Goal: Book appointment/travel/reservation

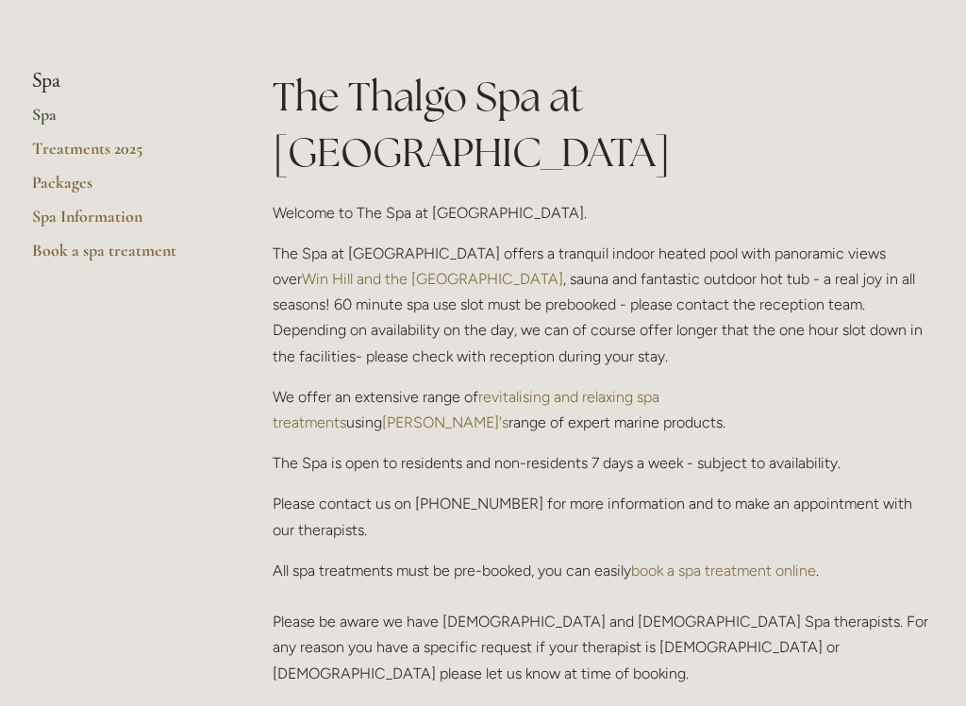
scroll to position [418, 0]
click at [567, 388] on link "revitalising and relaxing spa treatments" at bounding box center [468, 409] width 391 height 43
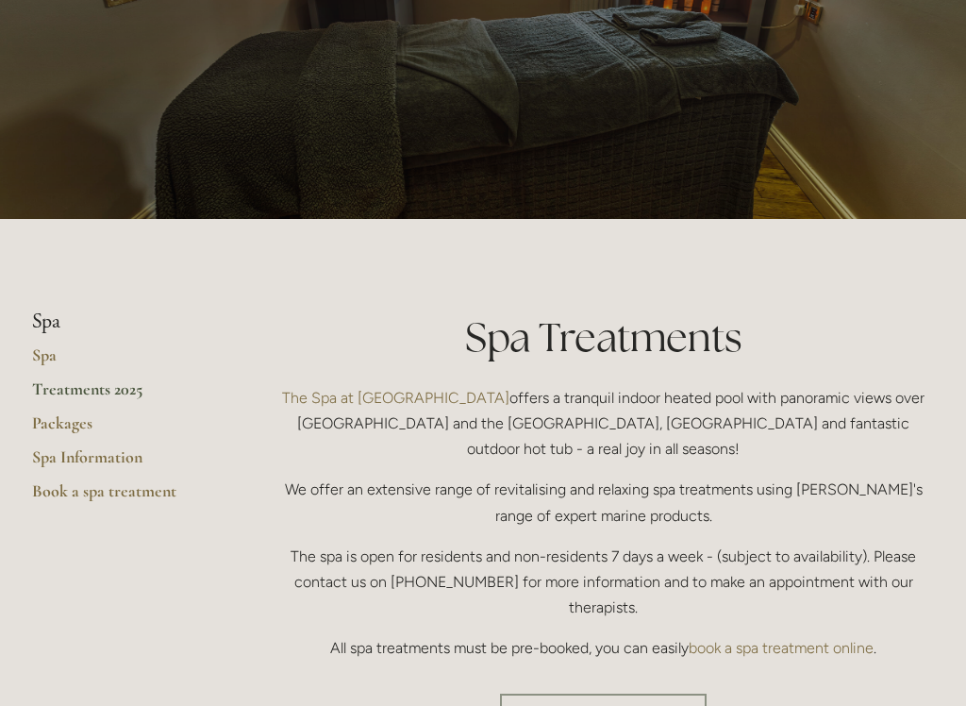
scroll to position [346, 0]
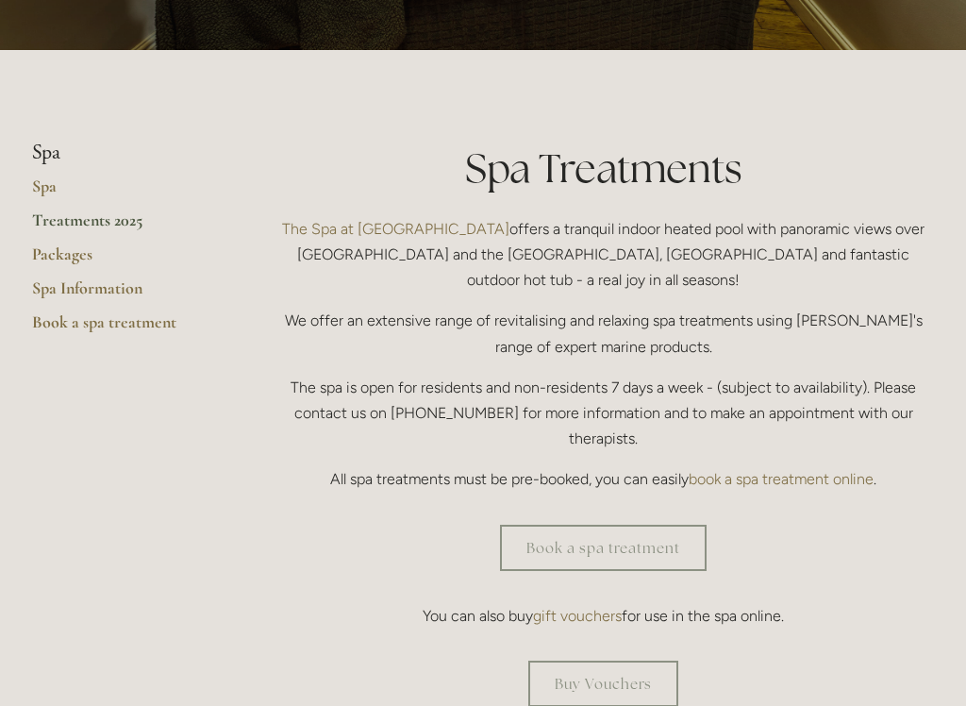
click at [609, 525] on link "Book a spa treatment" at bounding box center [603, 548] width 207 height 46
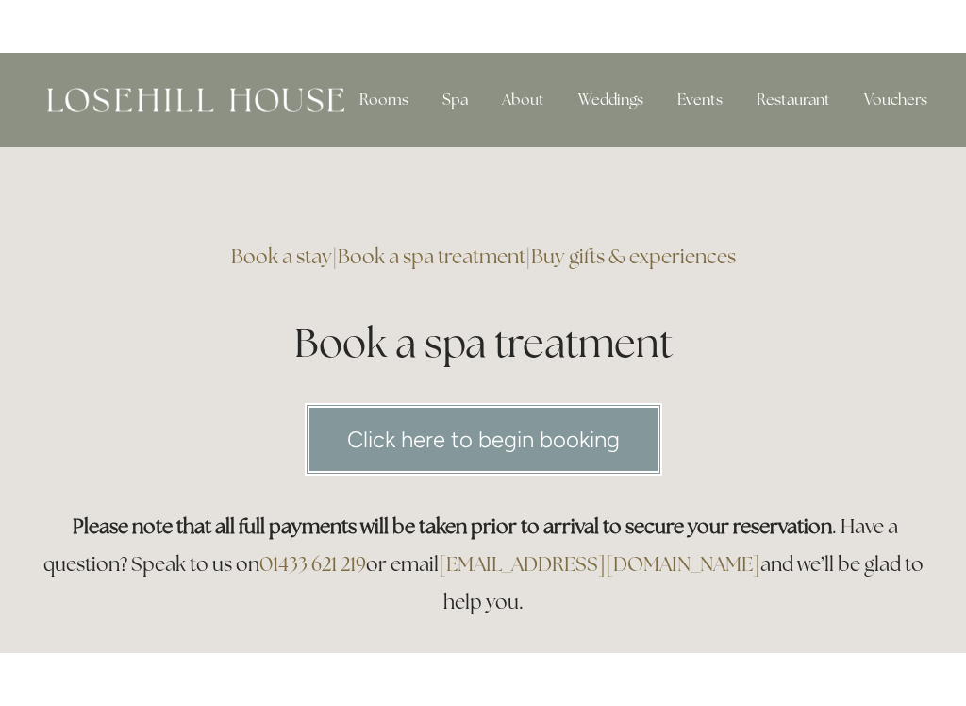
scroll to position [14, 0]
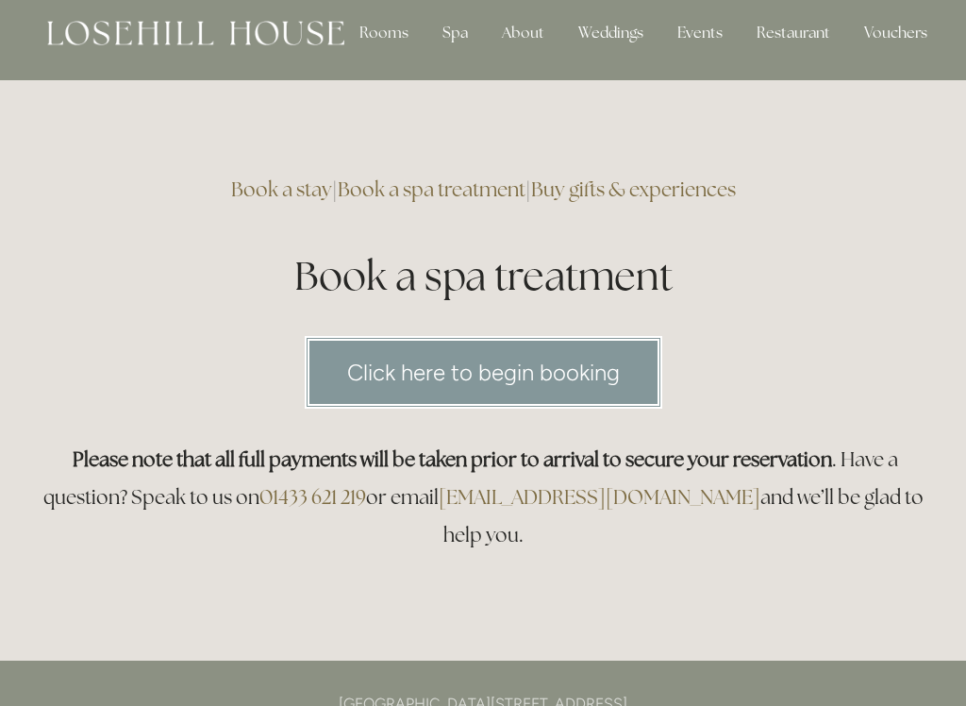
click at [507, 368] on link "Click here to begin booking" at bounding box center [484, 372] width 358 height 73
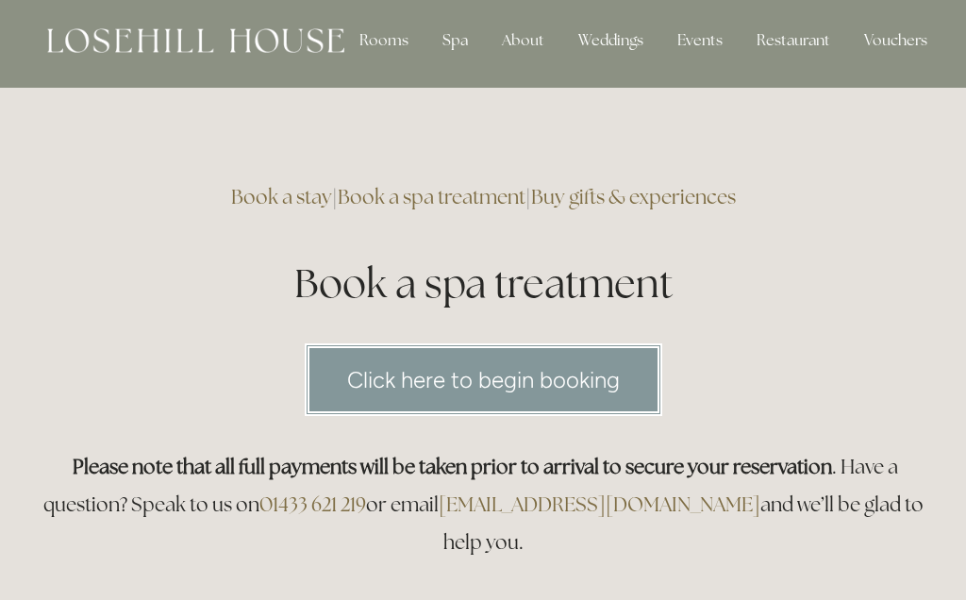
scroll to position [0, 0]
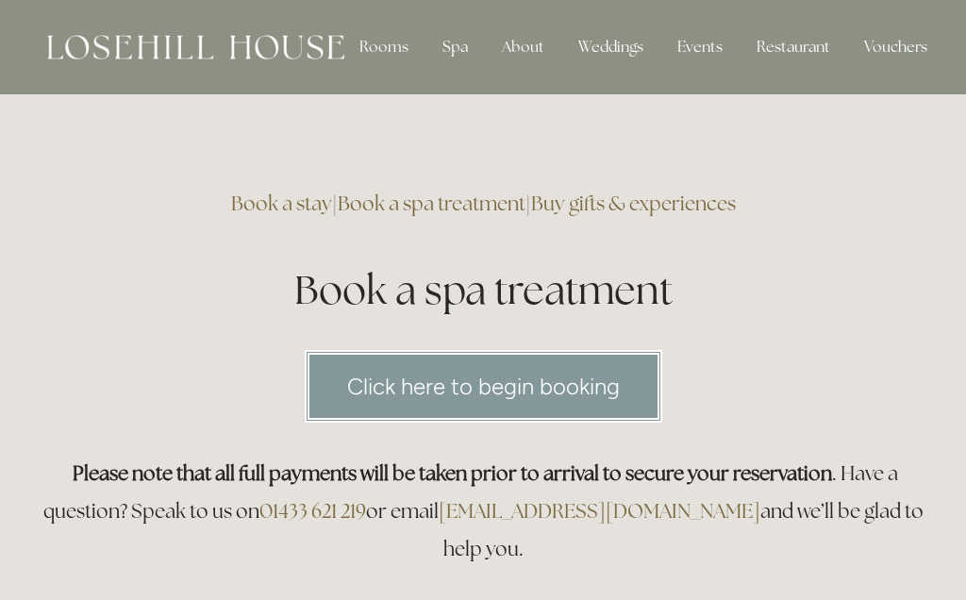
click at [605, 42] on div "Weddings" at bounding box center [610, 47] width 95 height 38
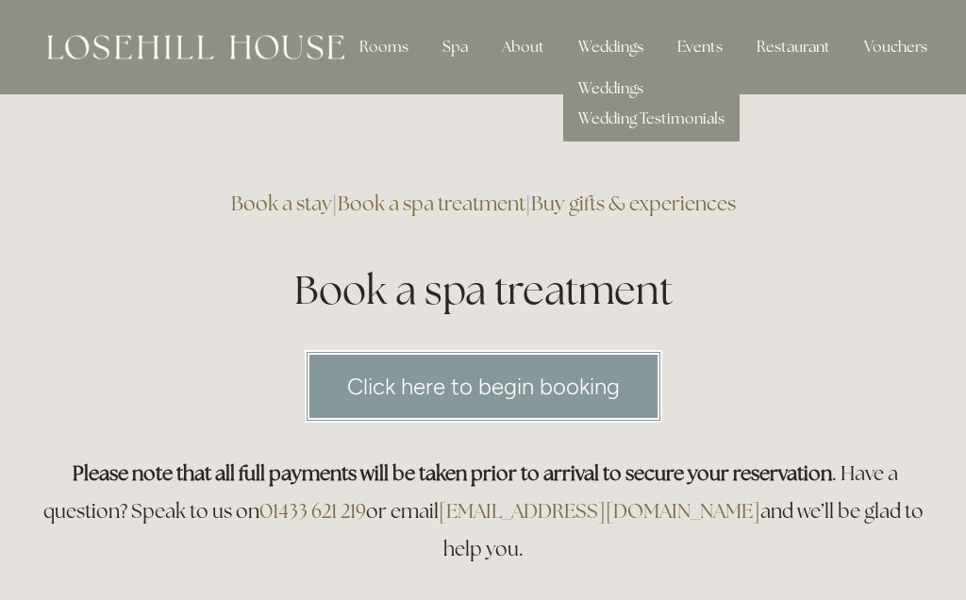
click at [618, 90] on link "Weddings" at bounding box center [610, 88] width 65 height 20
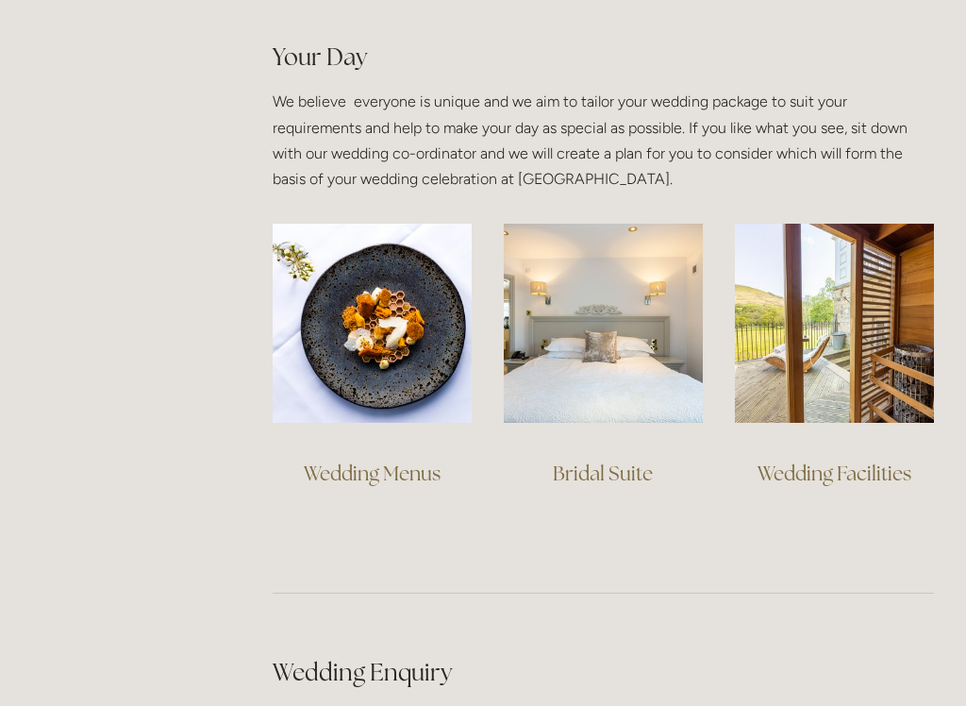
scroll to position [1338, 0]
